Goal: Navigation & Orientation: Understand site structure

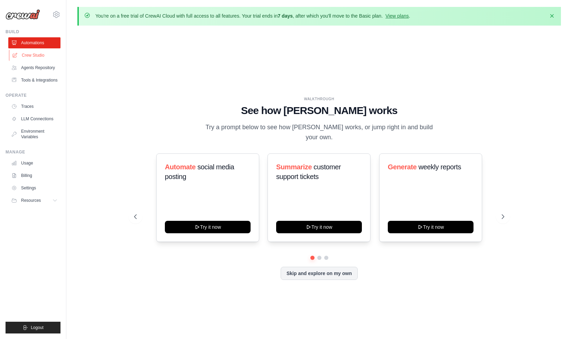
click at [47, 55] on link "Crew Studio" at bounding box center [35, 55] width 52 height 11
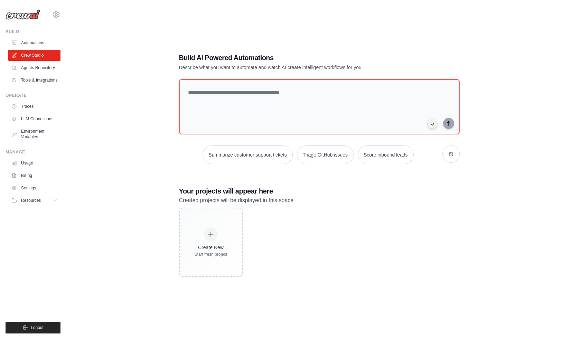
scroll to position [38, 0]
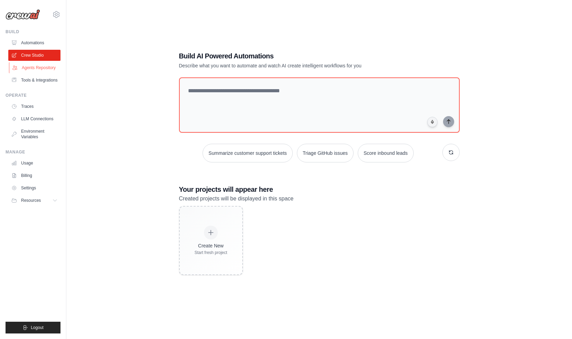
click at [42, 69] on link "Agents Repository" at bounding box center [35, 67] width 52 height 11
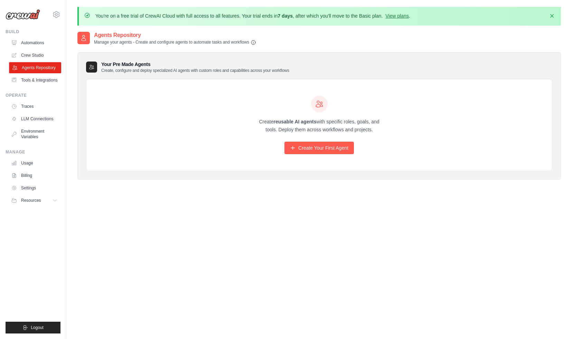
click at [38, 73] on link "Agents Repository" at bounding box center [35, 67] width 52 height 11
click at [38, 82] on link "Tools & Integrations" at bounding box center [35, 80] width 52 height 11
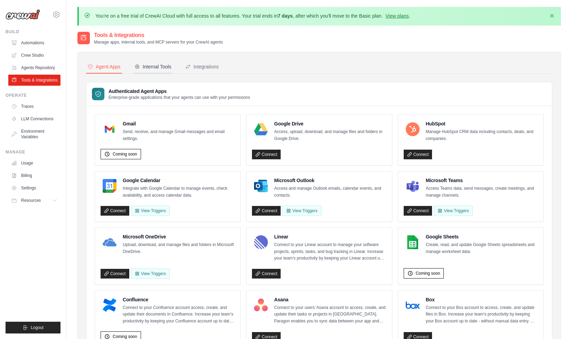
click at [151, 65] on div "Internal Tools" at bounding box center [152, 66] width 37 height 7
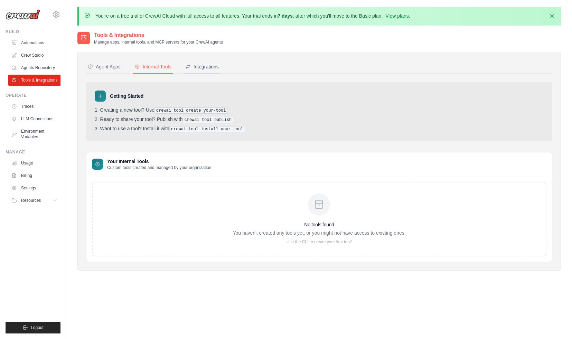
click at [194, 68] on div "Integrations" at bounding box center [202, 66] width 34 height 7
